Goal: Information Seeking & Learning: Learn about a topic

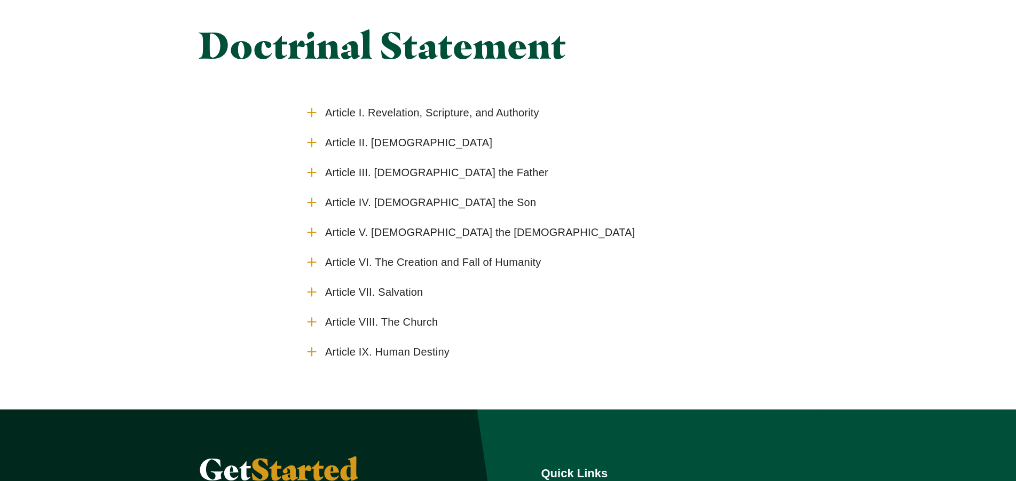
scroll to position [109, 0]
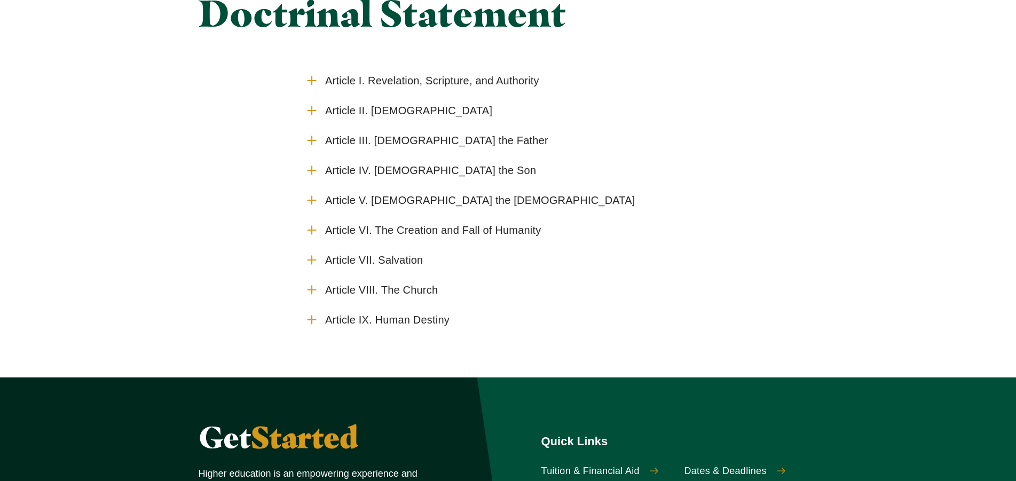
click at [312, 78] on use "Accordion" at bounding box center [312, 80] width 8 height 8
click at [0, 0] on input "Article I. Revelation, Scripture, and Authority" at bounding box center [0, 0] width 0 height 0
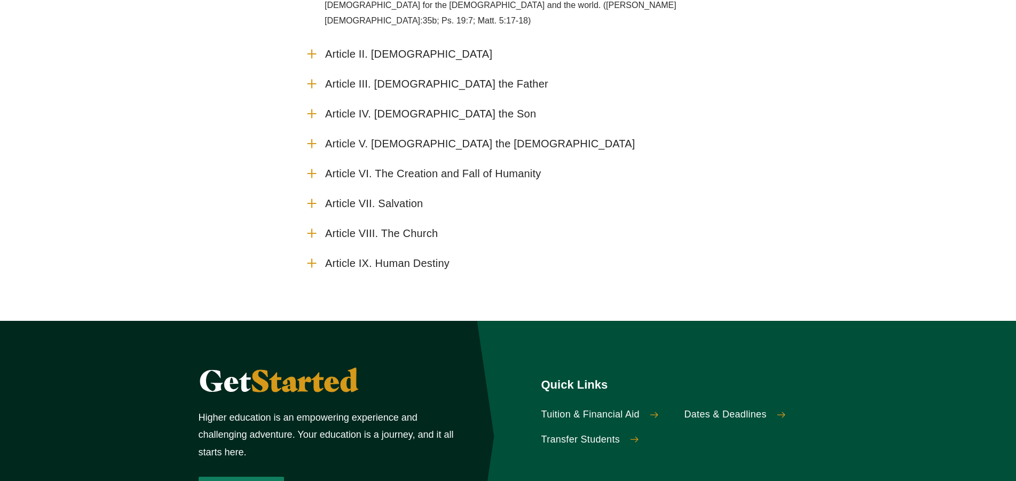
scroll to position [436, 0]
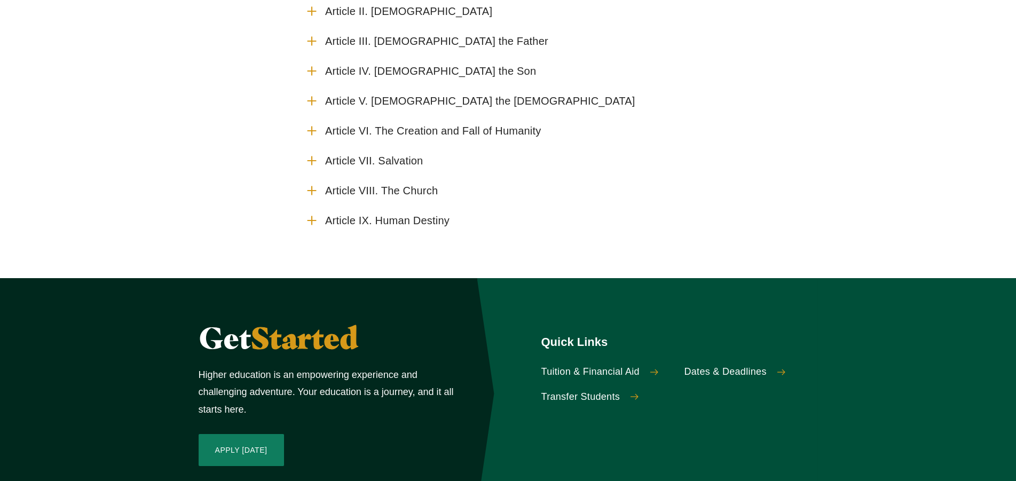
click at [316, 154] on icon "Accordion" at bounding box center [312, 161] width 14 height 14
click at [0, 0] on input "Article VII. Salvation" at bounding box center [0, 0] width 0 height 0
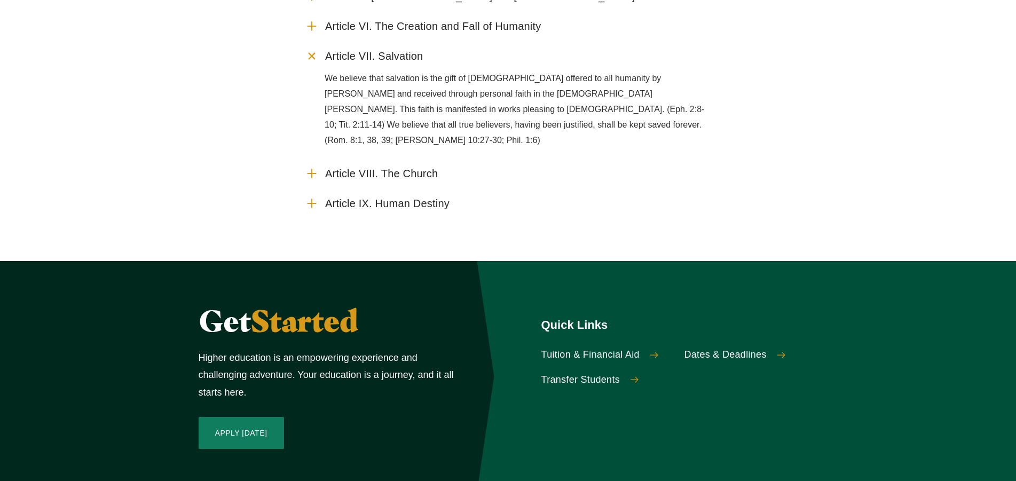
scroll to position [545, 0]
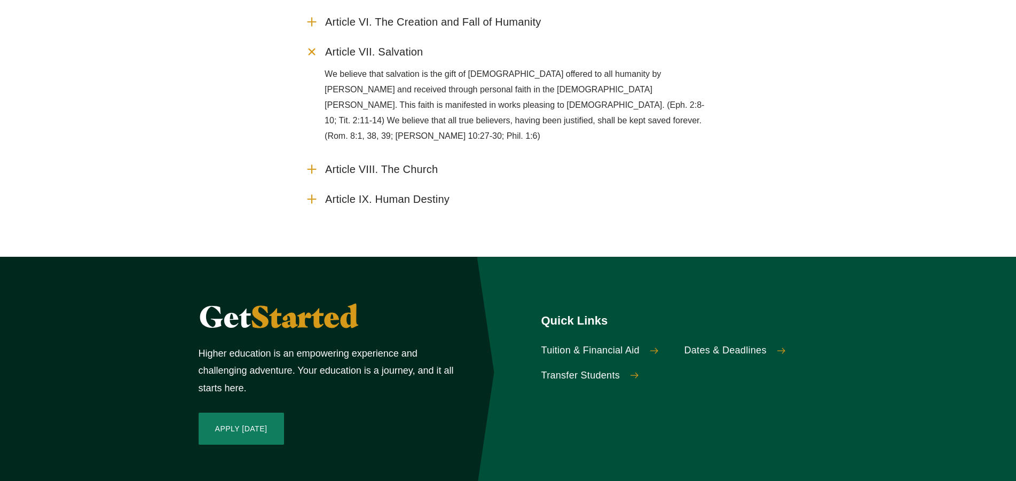
click at [317, 162] on icon "Accordion" at bounding box center [312, 169] width 14 height 14
click at [0, 0] on input "Article VIII. The Church" at bounding box center [0, 0] width 0 height 0
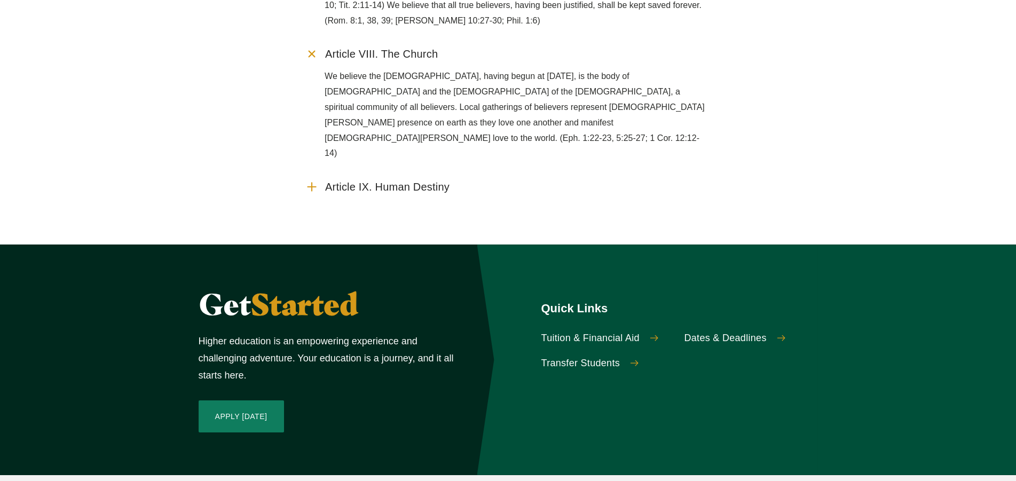
scroll to position [708, 0]
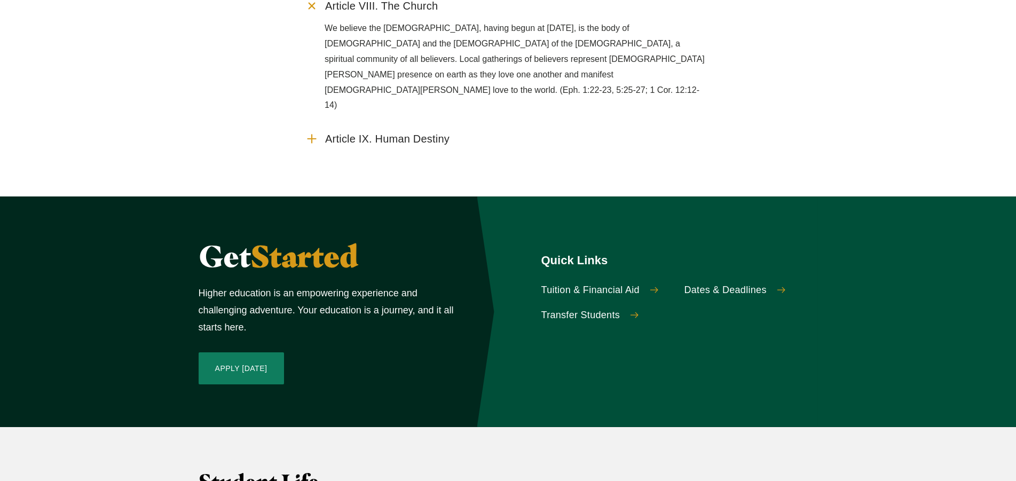
click at [313, 132] on icon "Accordion" at bounding box center [312, 139] width 14 height 14
click at [0, 0] on input "Article IX. Human Destiny" at bounding box center [0, 0] width 0 height 0
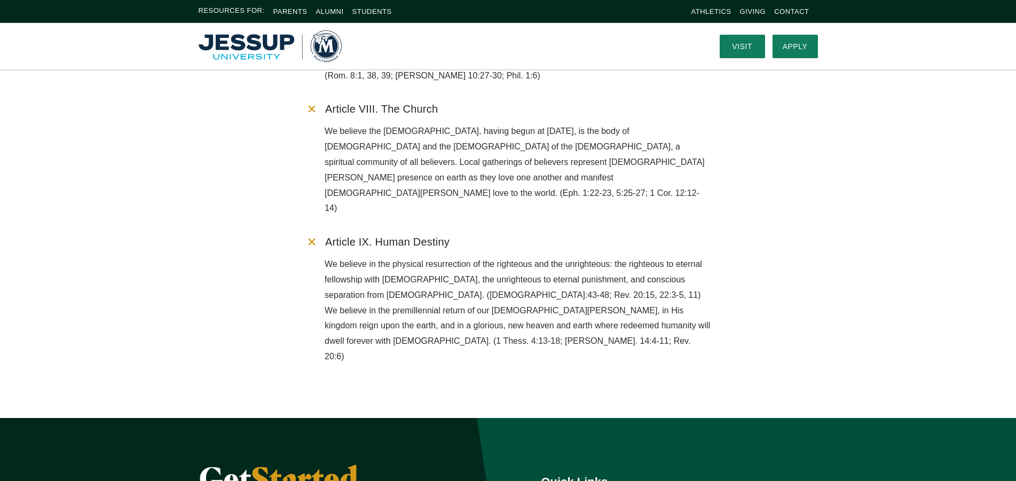
scroll to position [599, 0]
